Goal: Task Accomplishment & Management: Use online tool/utility

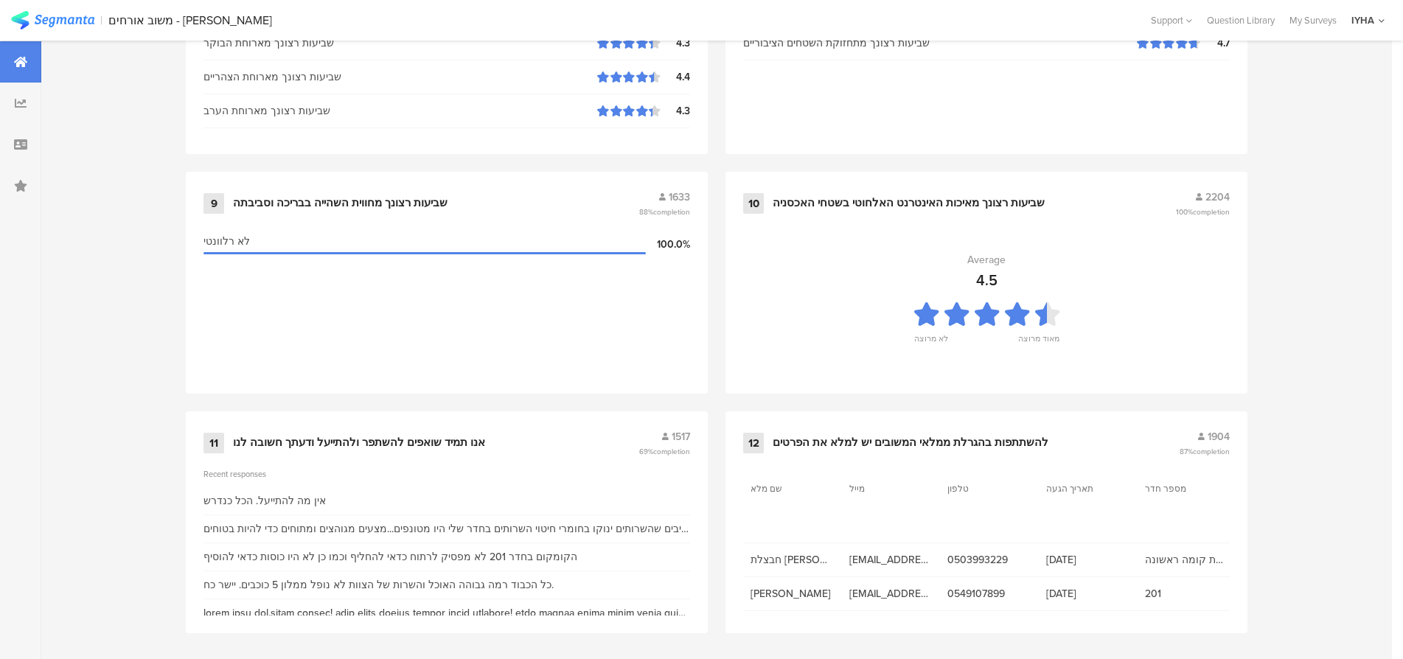
scroll to position [1503, 0]
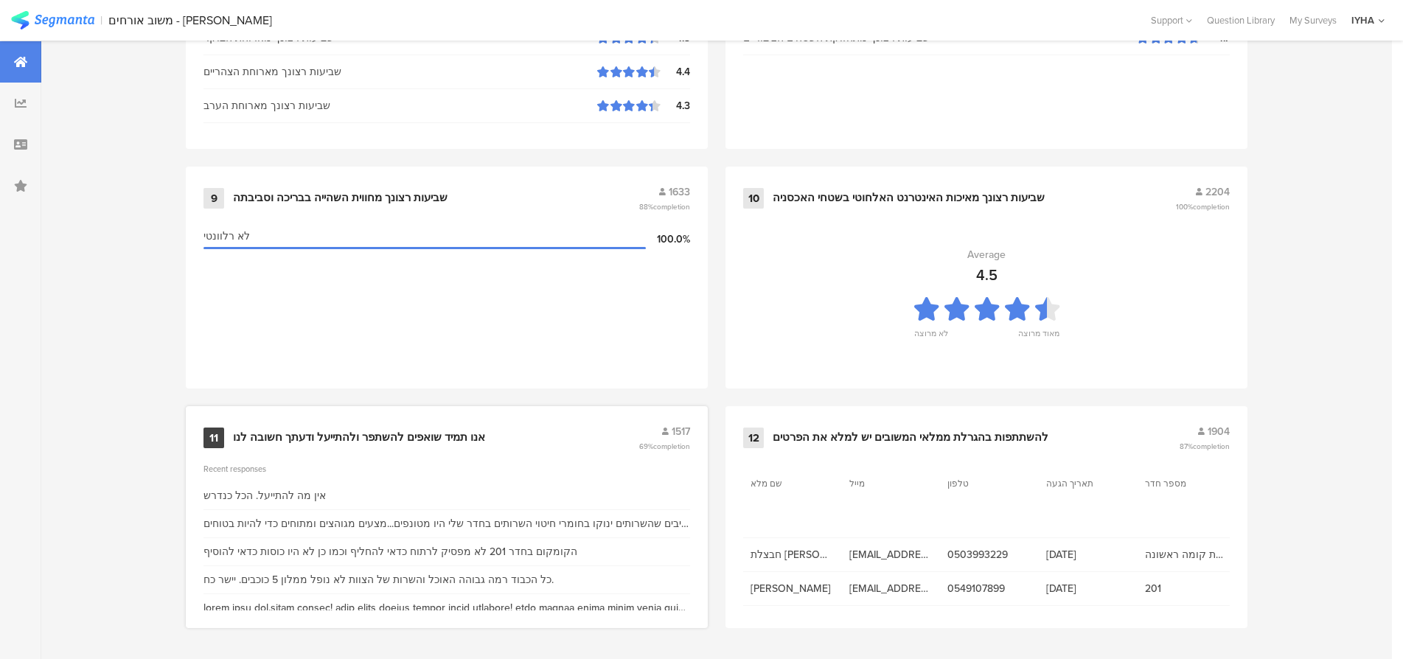
click at [325, 435] on div "אנו תמיד שואפים להשתפר ולהתייעל ודעתך חשובה לנו" at bounding box center [359, 437] width 252 height 15
